Goal: Answer question/provide support: Share knowledge or assist other users

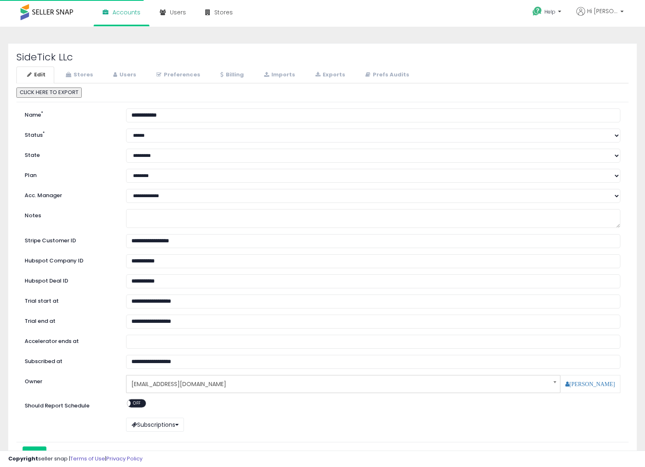
select select "**"
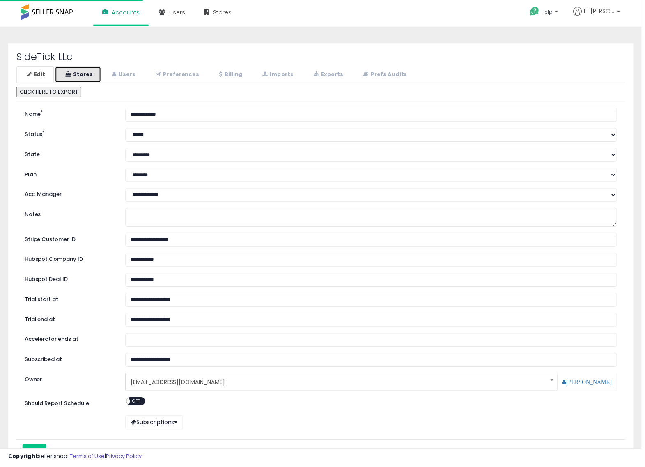
click at [85, 73] on link "Stores" at bounding box center [78, 75] width 47 height 17
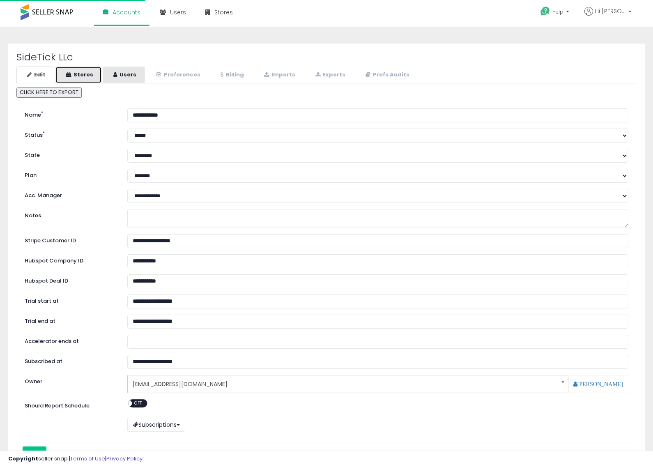
select select "**"
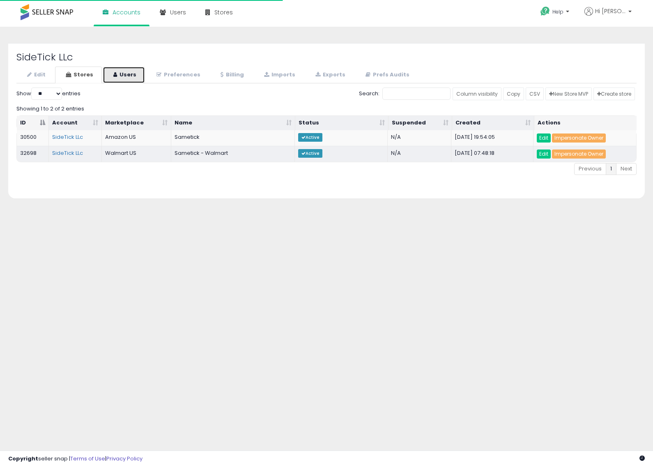
click at [132, 76] on link "Users" at bounding box center [124, 75] width 42 height 17
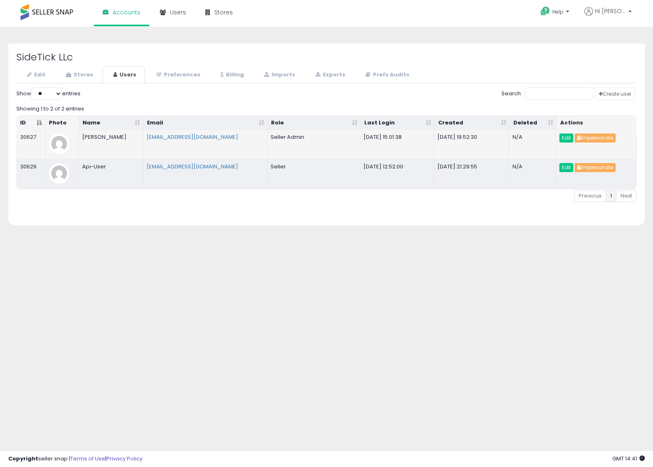
click at [98, 135] on td "[PERSON_NAME]" at bounding box center [111, 144] width 64 height 29
drag, startPoint x: 98, startPoint y: 135, endPoint x: 113, endPoint y: 134, distance: 15.3
click at [113, 134] on td "[PERSON_NAME]" at bounding box center [111, 144] width 64 height 29
drag, startPoint x: 113, startPoint y: 134, endPoint x: 209, endPoint y: 95, distance: 103.3
click at [209, 95] on div "Search:" at bounding box center [326, 94] width 620 height 14
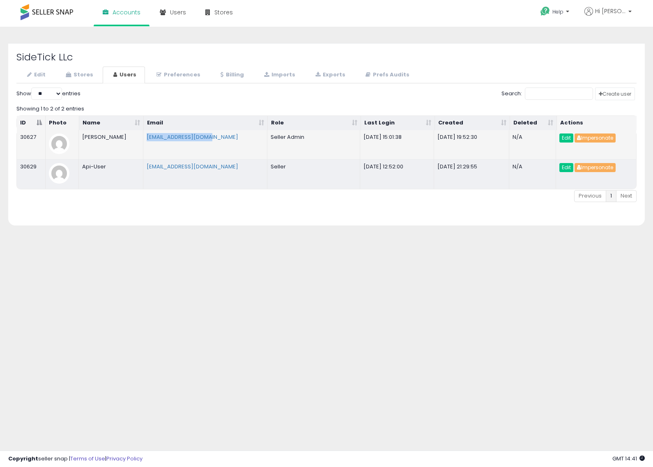
drag, startPoint x: 216, startPoint y: 135, endPoint x: 147, endPoint y: 148, distance: 70.9
click at [147, 148] on td "[EMAIL_ADDRESS][DOMAIN_NAME]" at bounding box center [205, 144] width 124 height 29
click at [93, 138] on td "[PERSON_NAME]" at bounding box center [111, 144] width 64 height 29
drag, startPoint x: 93, startPoint y: 138, endPoint x: 122, endPoint y: 135, distance: 29.7
click at [122, 135] on td "[PERSON_NAME]" at bounding box center [111, 144] width 64 height 29
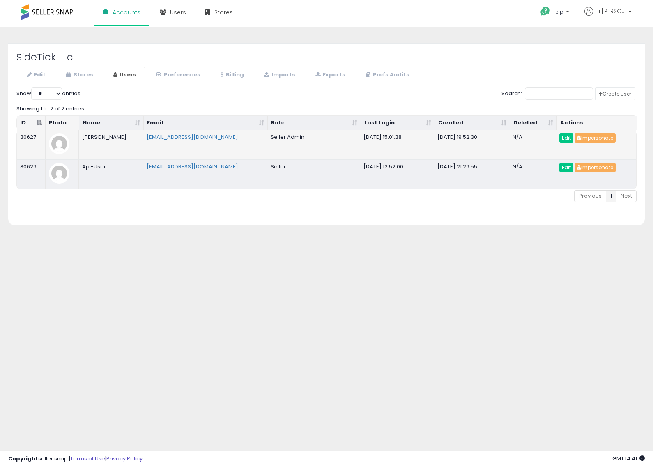
click at [92, 138] on td "[PERSON_NAME]" at bounding box center [111, 144] width 64 height 29
drag, startPoint x: 92, startPoint y: 138, endPoint x: 115, endPoint y: 136, distance: 22.7
click at [115, 136] on td "[PERSON_NAME]" at bounding box center [111, 144] width 64 height 29
copy td "[PERSON_NAME]"
drag, startPoint x: 225, startPoint y: 140, endPoint x: 136, endPoint y: 136, distance: 88.8
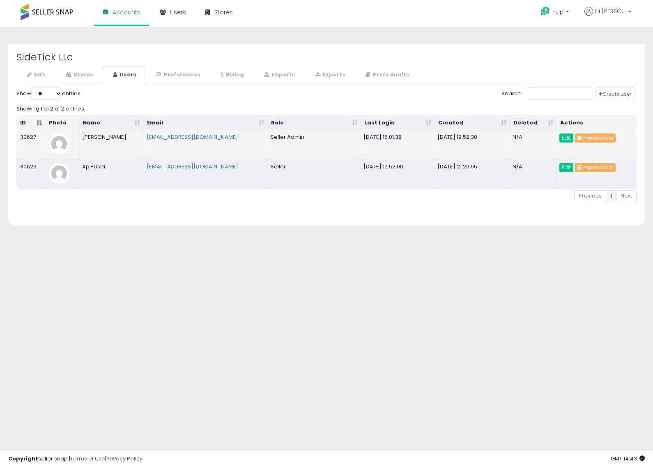
click at [136, 136] on tr "30627 [PERSON_NAME] [EMAIL_ADDRESS][DOMAIN_NAME] Seller Admin [DATE] 15:01:38 […" at bounding box center [326, 144] width 619 height 29
copy tr "[EMAIL_ADDRESS][DOMAIN_NAME]"
click at [92, 233] on div "SideTick LLc Edit Stores Users Preferences Billing" at bounding box center [326, 139] width 649 height 193
click at [600, 136] on button "Impersonate" at bounding box center [594, 137] width 41 height 9
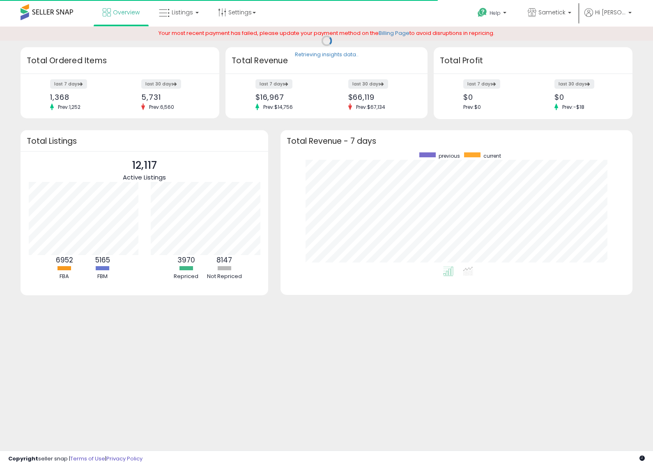
scroll to position [114, 335]
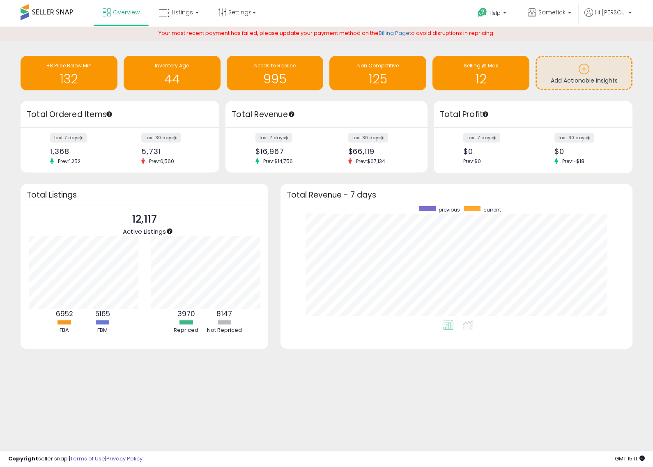
click at [246, 40] on div "Your most recent payment has failed, please update your payment method on the B…" at bounding box center [326, 33] width 653 height 14
click at [184, 21] on link "Listings" at bounding box center [179, 12] width 52 height 25
